Goal: Register for event/course

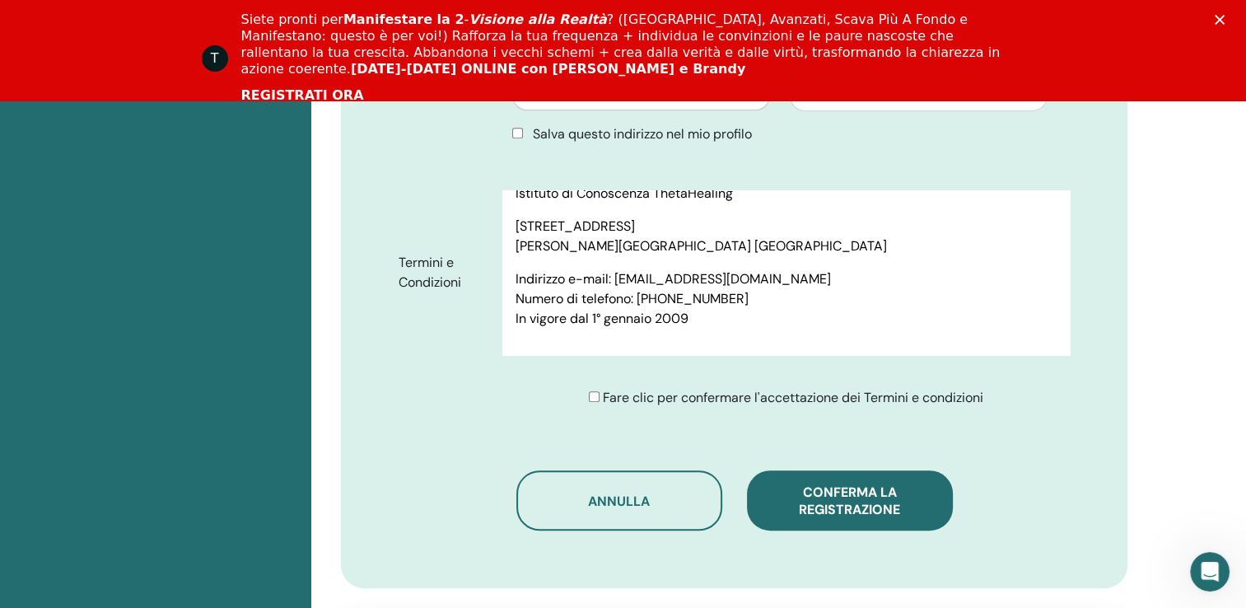
scroll to position [863, 0]
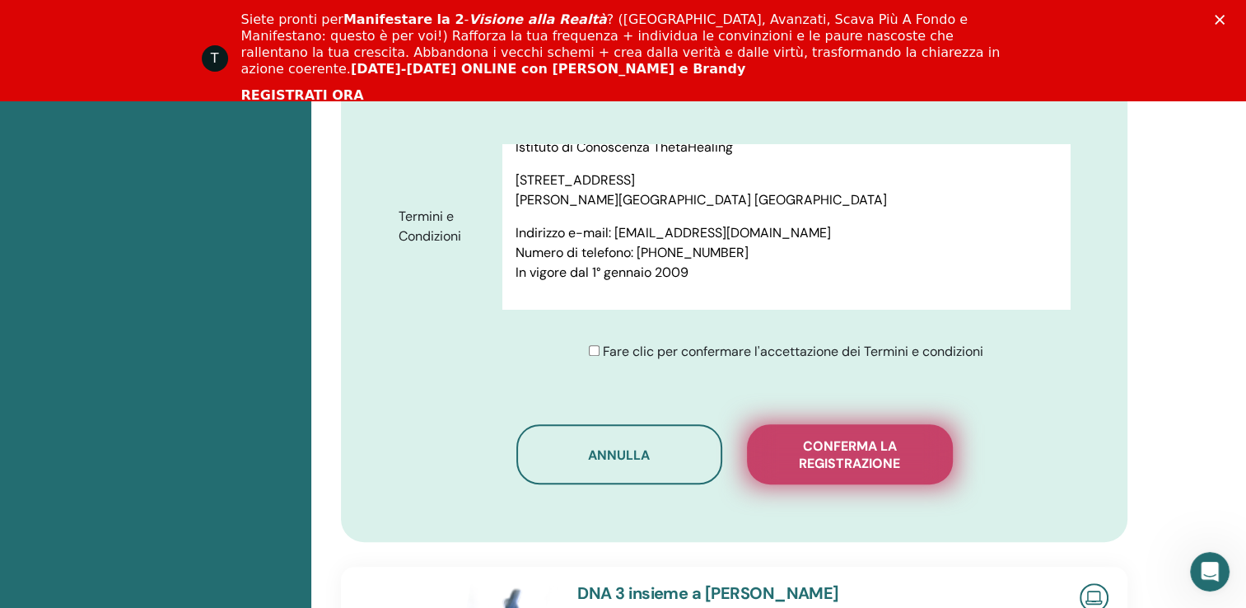
click at [863, 456] on span "Conferma la registrazione" at bounding box center [849, 454] width 165 height 35
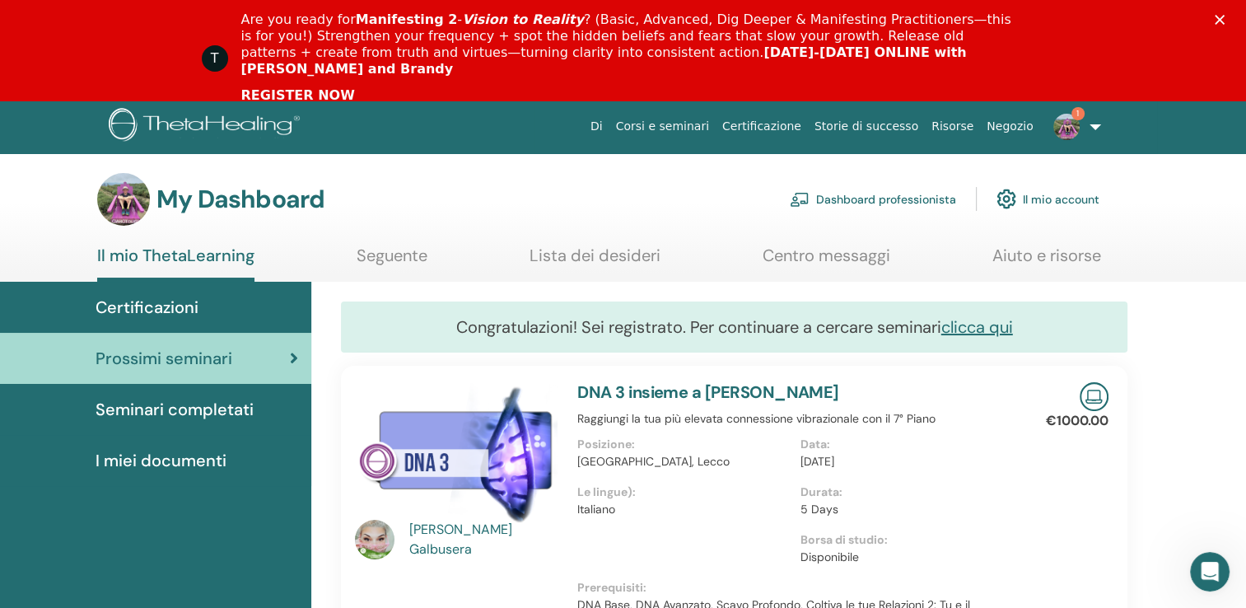
click at [1061, 126] on img at bounding box center [1066, 127] width 26 height 26
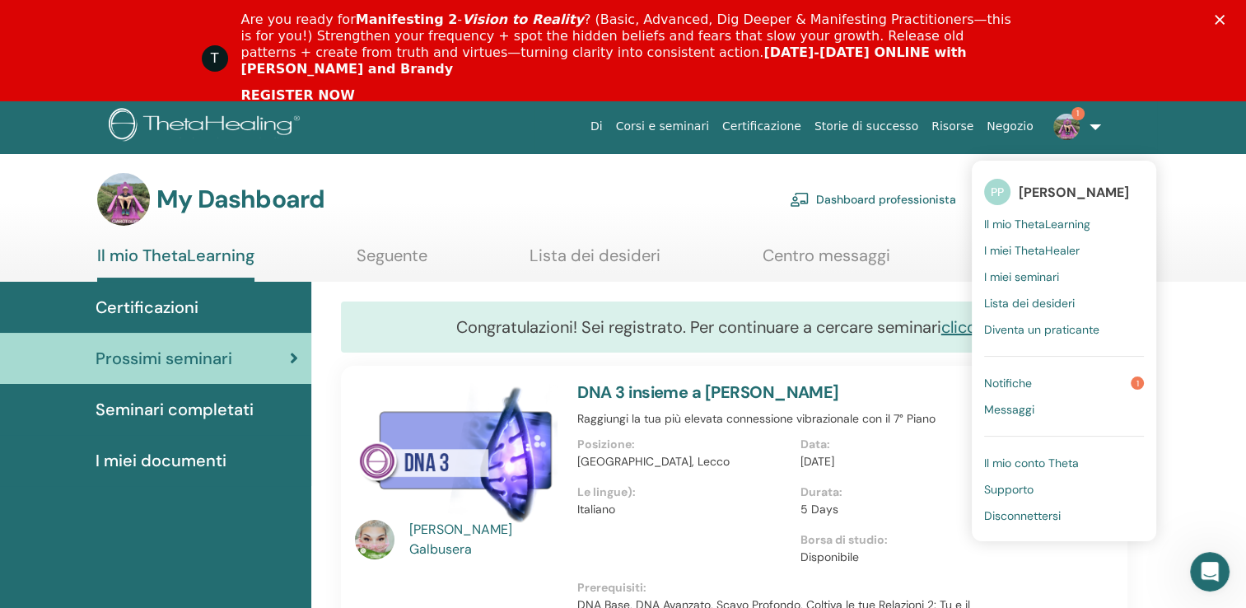
click at [1020, 381] on span "Notifiche" at bounding box center [1008, 382] width 48 height 15
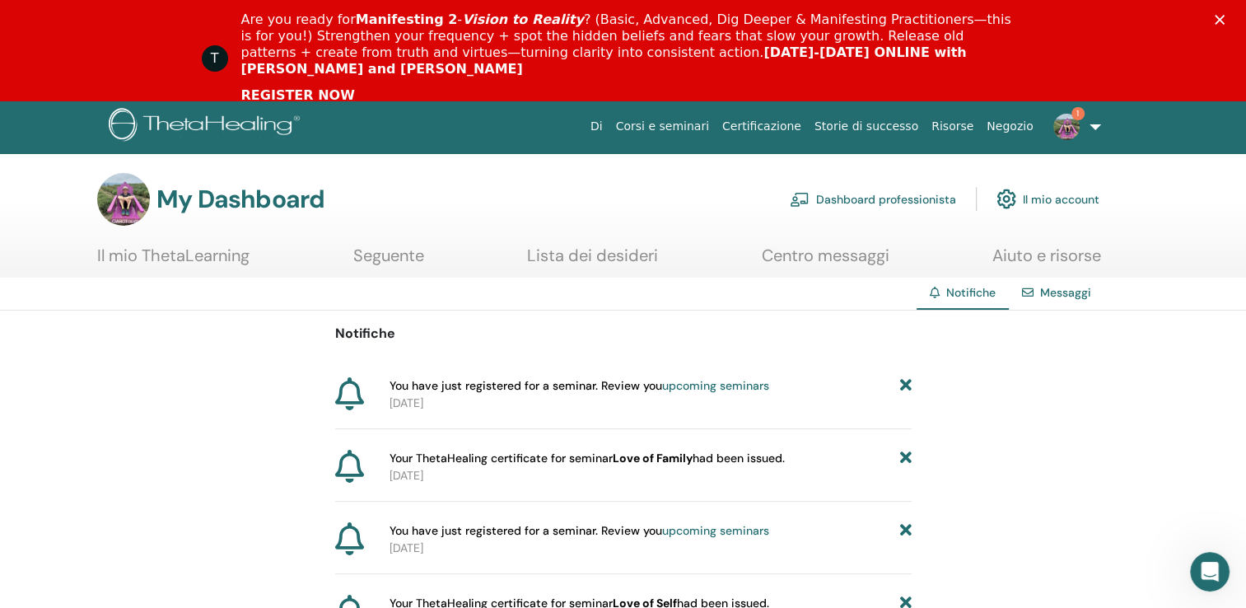
click at [1074, 124] on img at bounding box center [1066, 127] width 26 height 26
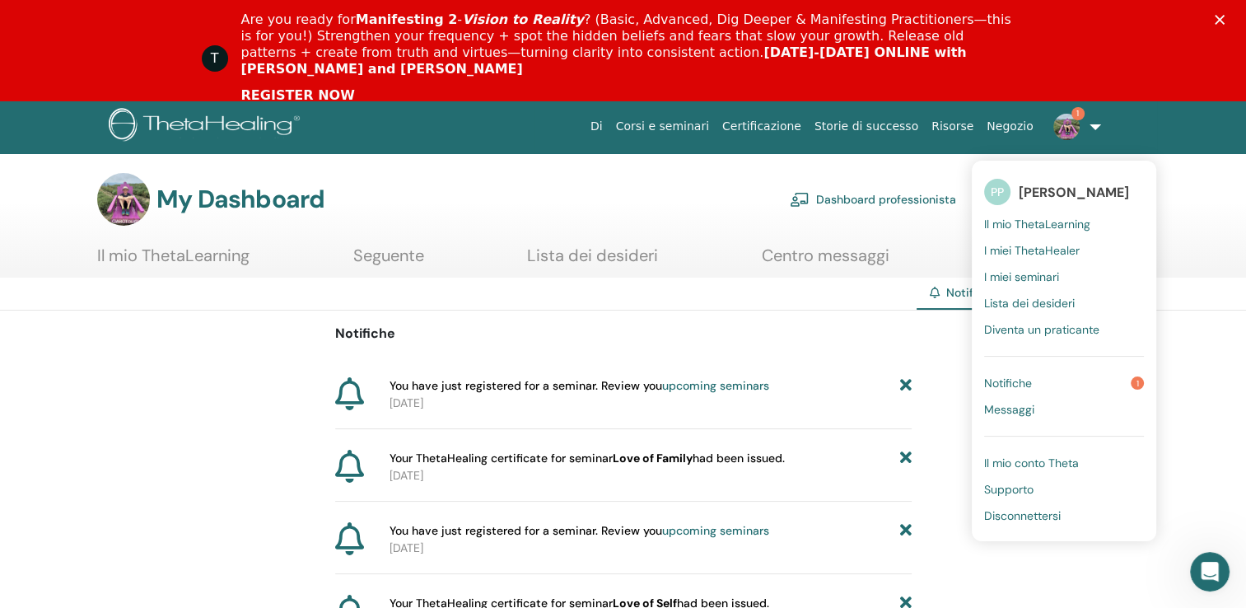
click at [1072, 386] on link "Notifiche 1" at bounding box center [1064, 383] width 160 height 26
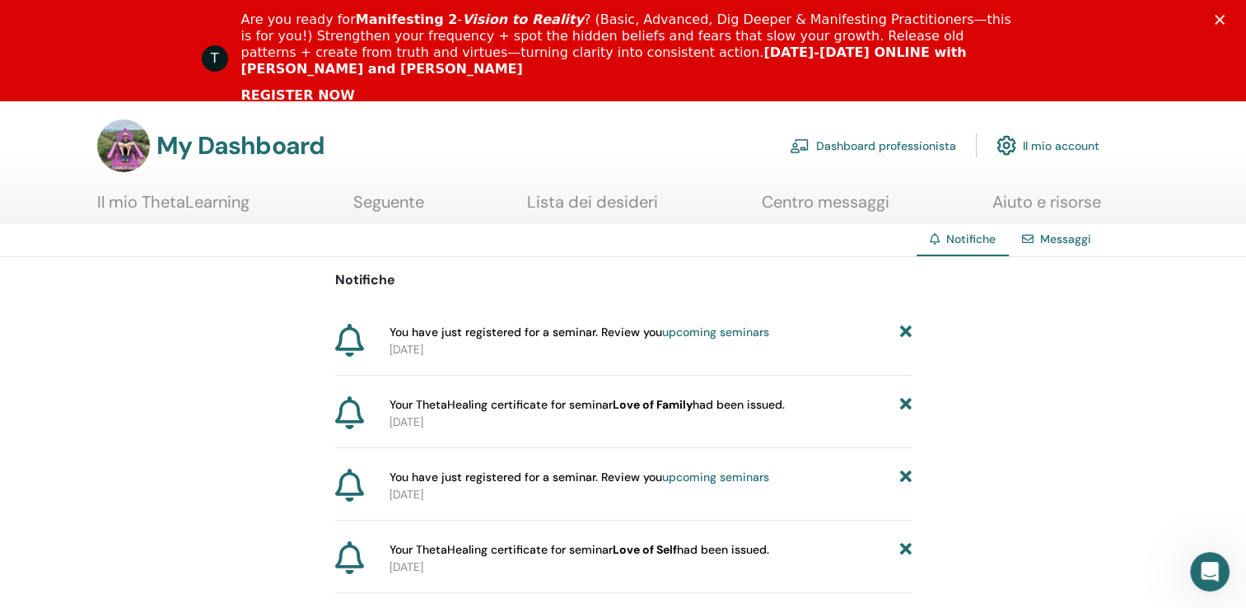
scroll to position [82, 0]
